Goal: Task Accomplishment & Management: Complete application form

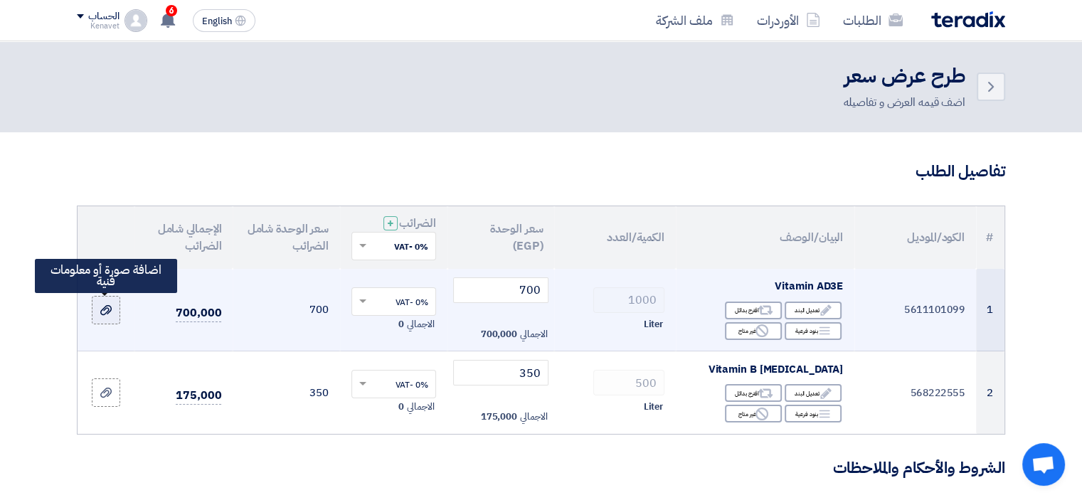
click at [97, 318] on label at bounding box center [106, 310] width 28 height 28
click at [0, 0] on input "file" at bounding box center [0, 0] width 0 height 0
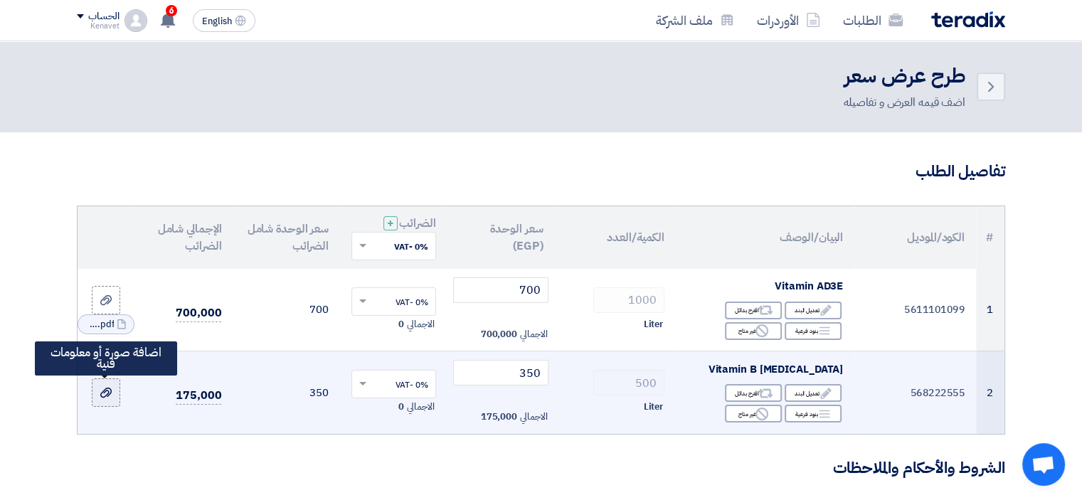
click at [110, 393] on use at bounding box center [105, 393] width 11 height 10
click at [0, 0] on input "file" at bounding box center [0, 0] width 0 height 0
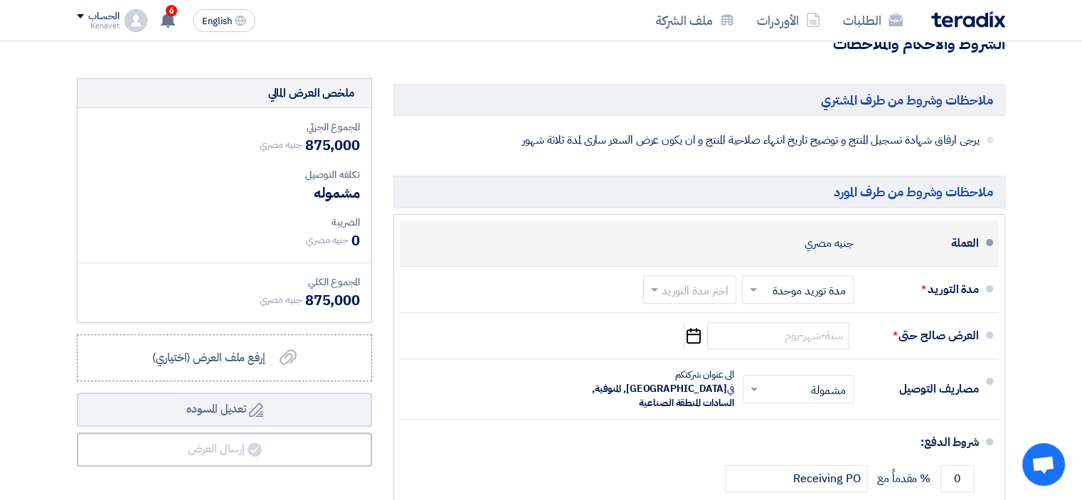
scroll to position [427, 0]
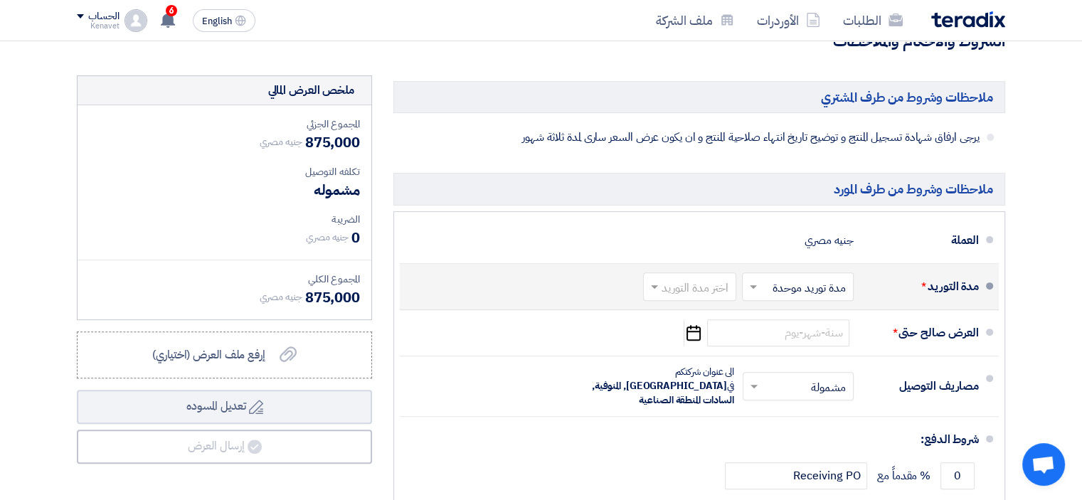
click at [649, 282] on span at bounding box center [653, 287] width 18 height 14
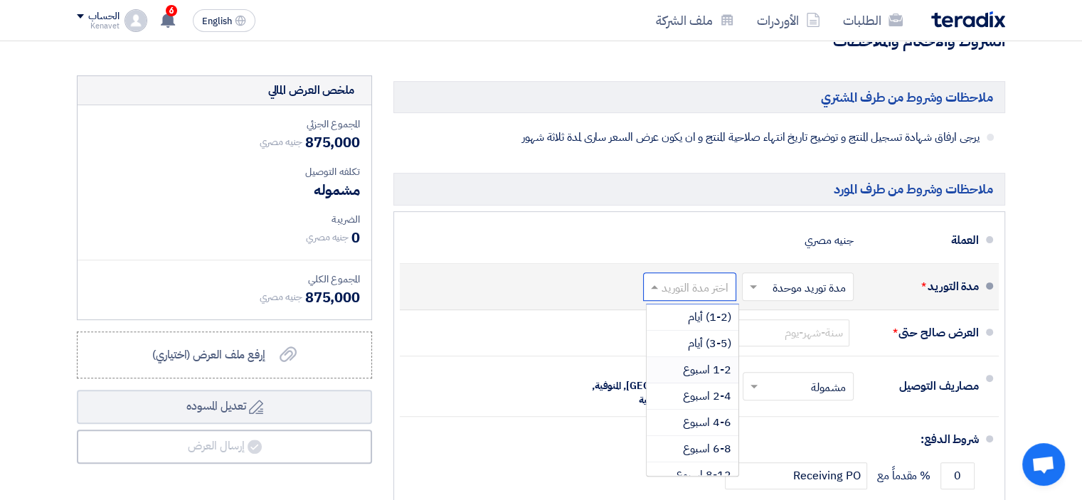
click at [702, 366] on span "1-2 اسبوع" at bounding box center [707, 369] width 48 height 17
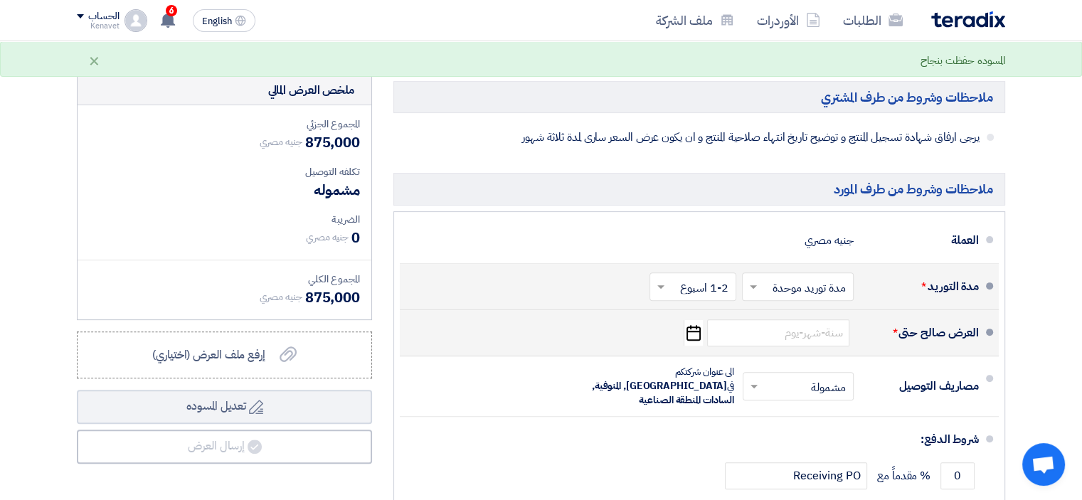
click at [694, 333] on icon "Pick a date" at bounding box center [693, 333] width 19 height 26
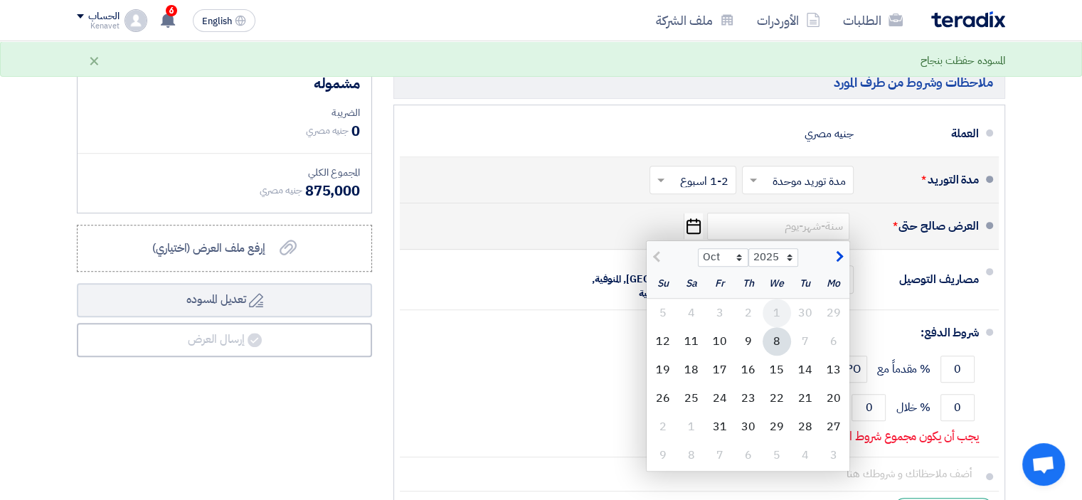
scroll to position [569, 0]
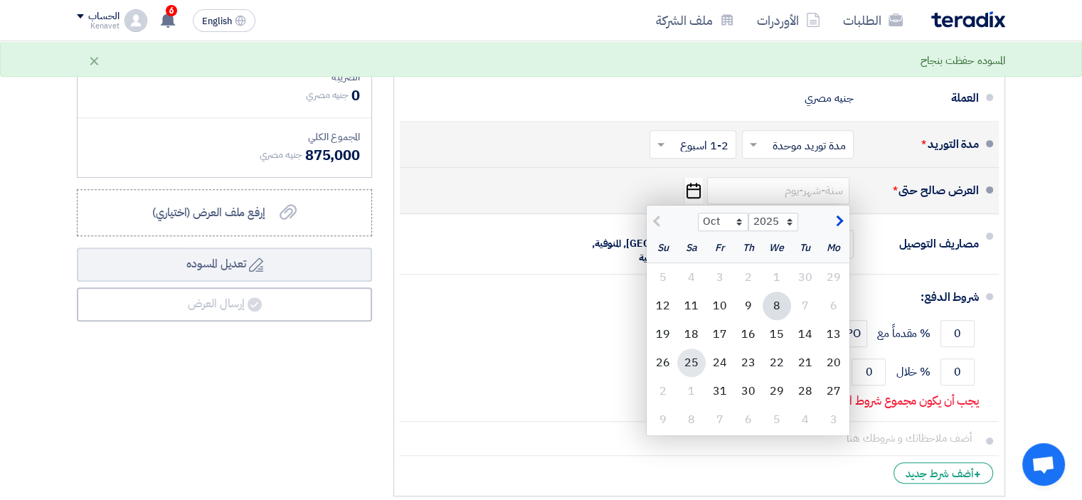
click at [692, 358] on div "25" at bounding box center [691, 363] width 28 height 28
type input "[DATE]"
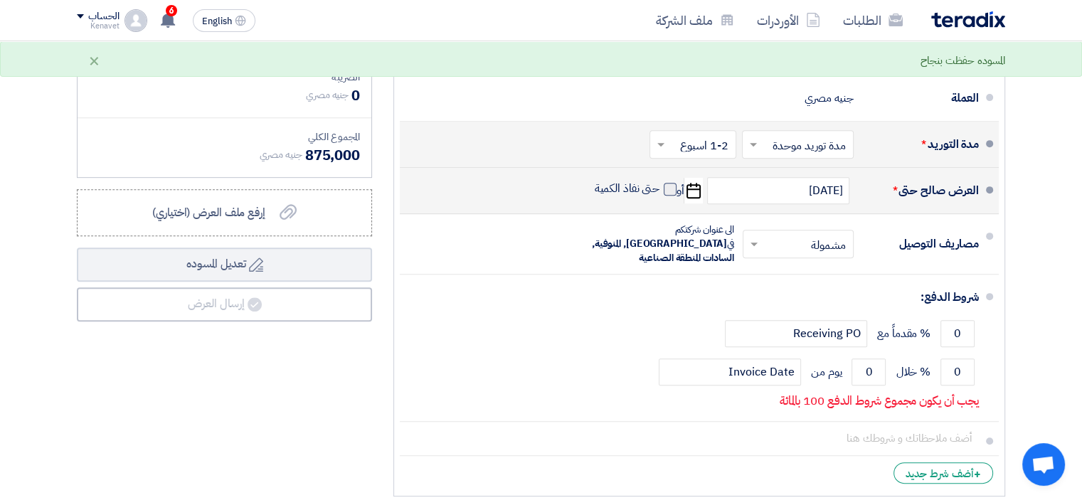
click at [666, 185] on span at bounding box center [670, 189] width 13 height 13
click at [660, 185] on input "حتى نفاذ الكمية" at bounding box center [626, 194] width 68 height 27
checkbox input "true"
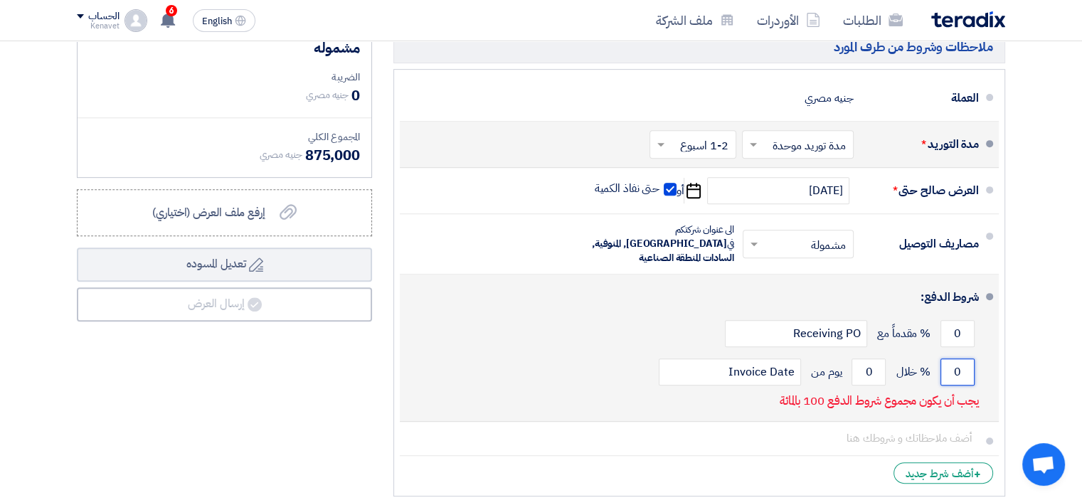
drag, startPoint x: 952, startPoint y: 357, endPoint x: 961, endPoint y: 358, distance: 9.3
click at [961, 359] on input "0" at bounding box center [958, 372] width 34 height 27
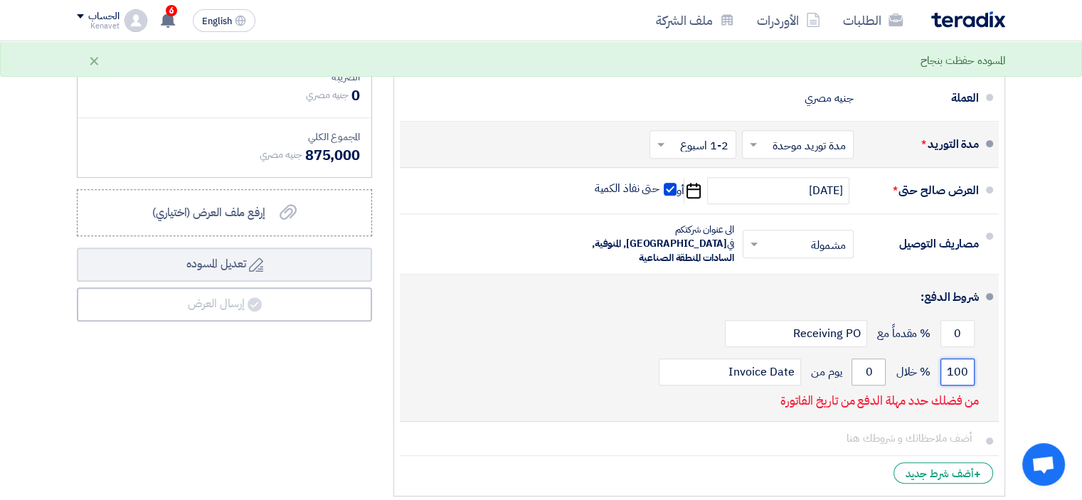
type input "100"
drag, startPoint x: 861, startPoint y: 356, endPoint x: 873, endPoint y: 361, distance: 12.8
click at [873, 361] on input "0" at bounding box center [869, 372] width 34 height 27
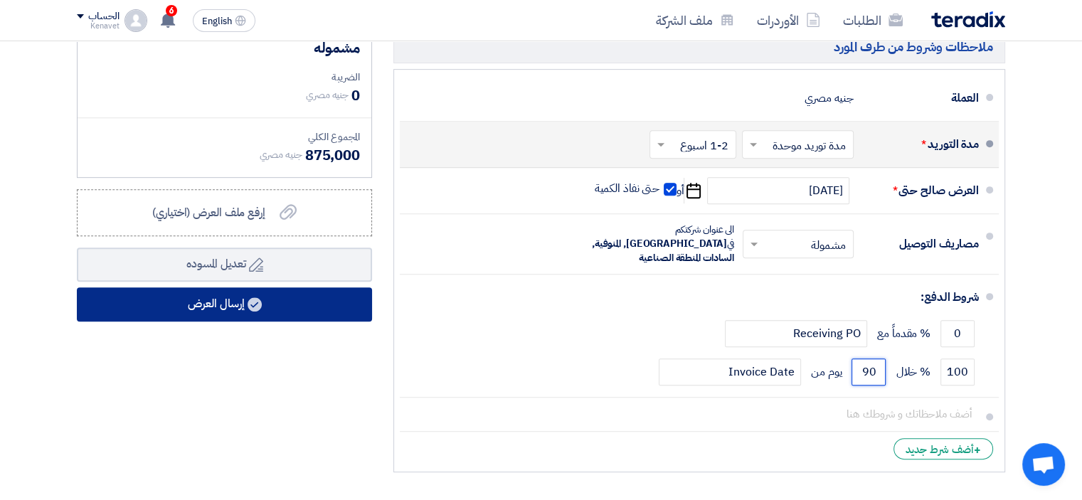
type input "90"
click at [317, 307] on button "إرسال العرض" at bounding box center [224, 304] width 295 height 34
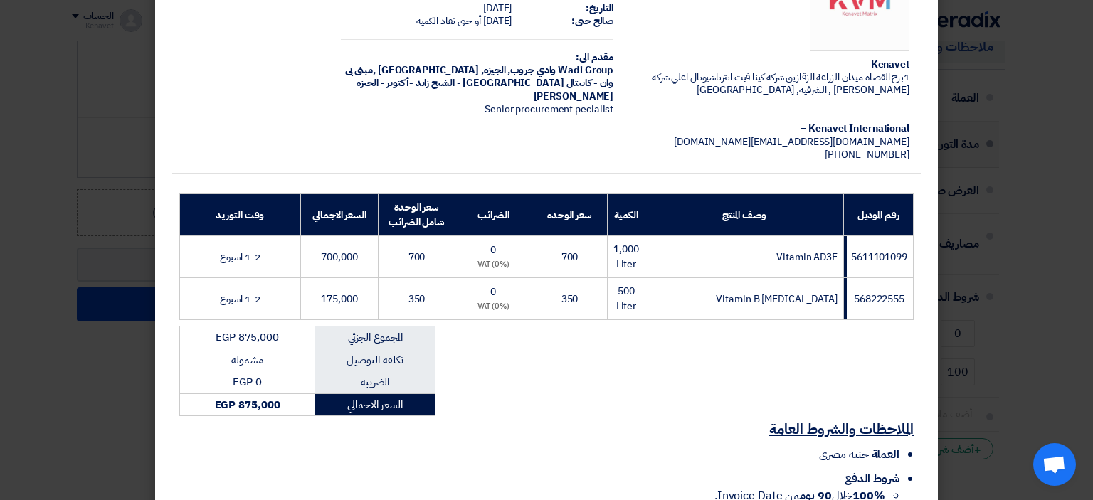
scroll to position [213, 0]
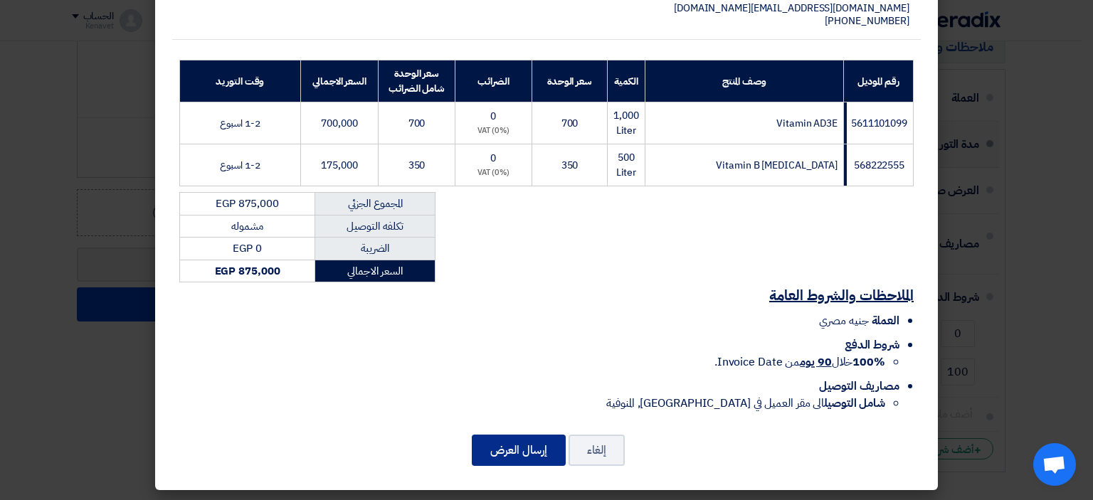
click at [519, 443] on button "إرسال العرض" at bounding box center [519, 450] width 94 height 31
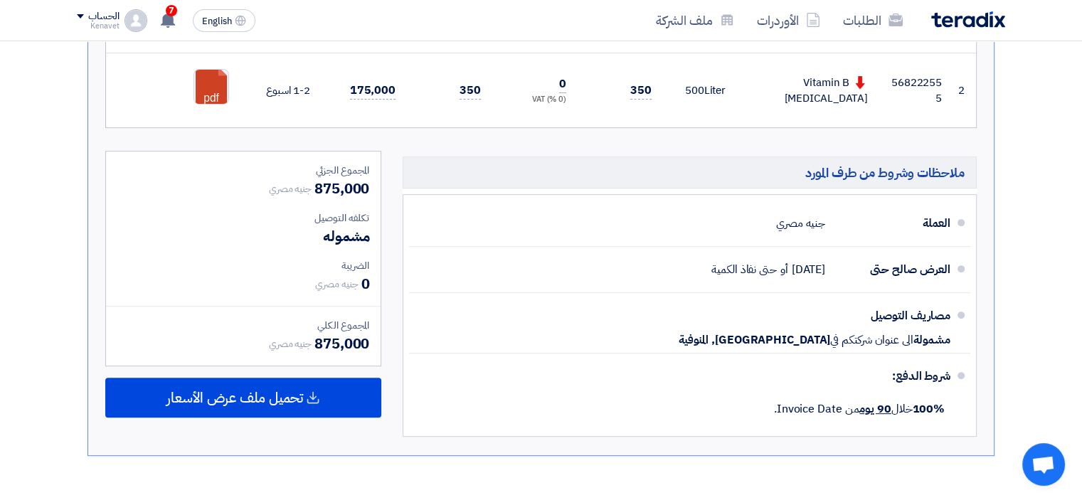
scroll to position [520, 0]
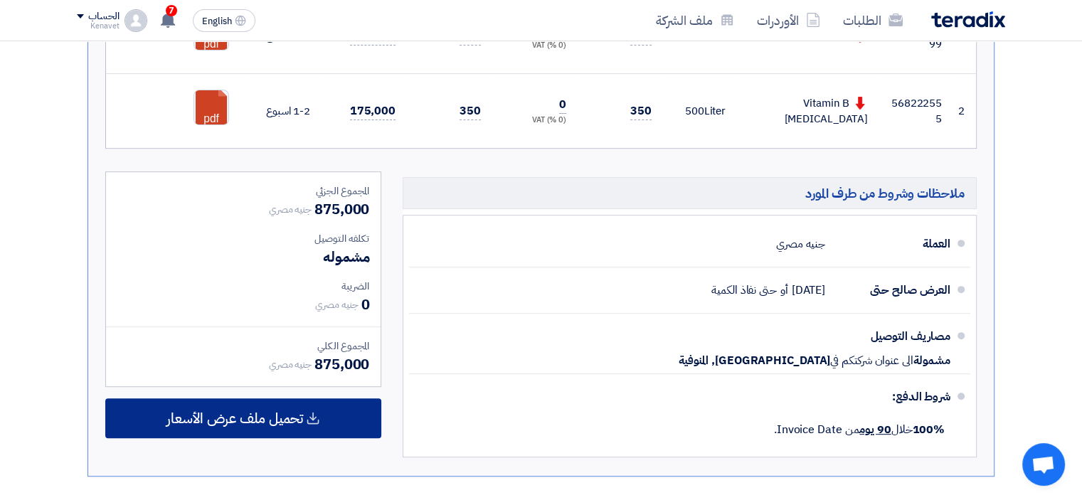
click at [316, 411] on icon at bounding box center [313, 418] width 14 height 14
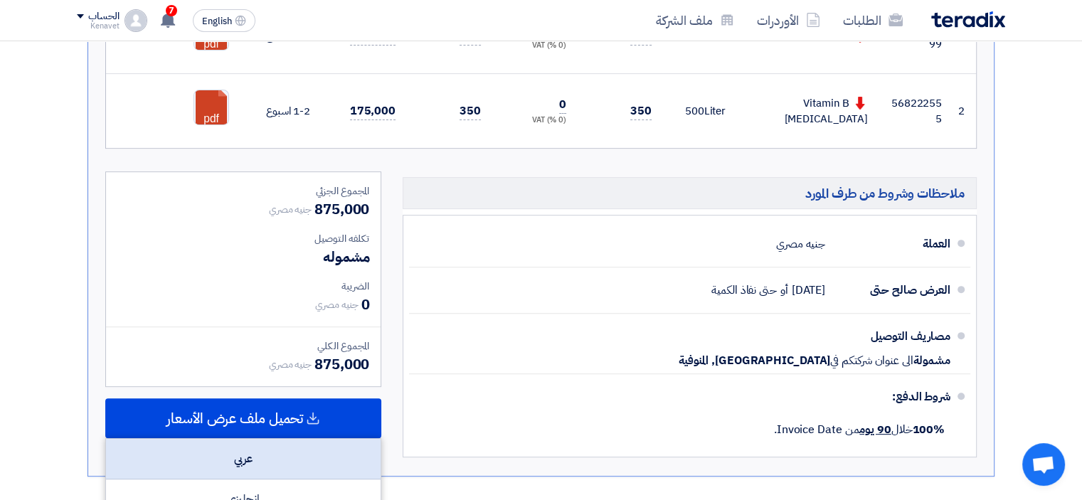
click at [302, 455] on div "عربي" at bounding box center [243, 459] width 275 height 41
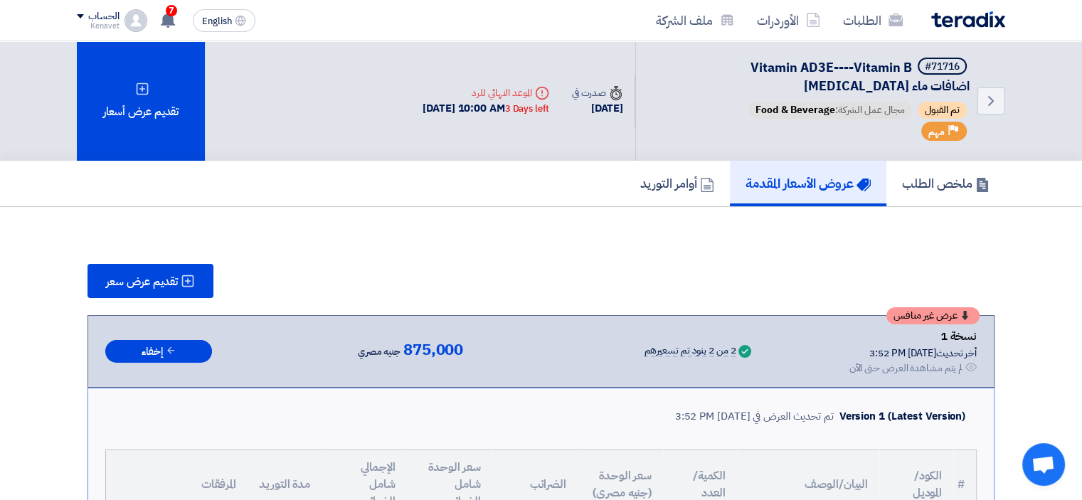
scroll to position [0, 0]
